Goal: Find specific fact: Find specific page/section

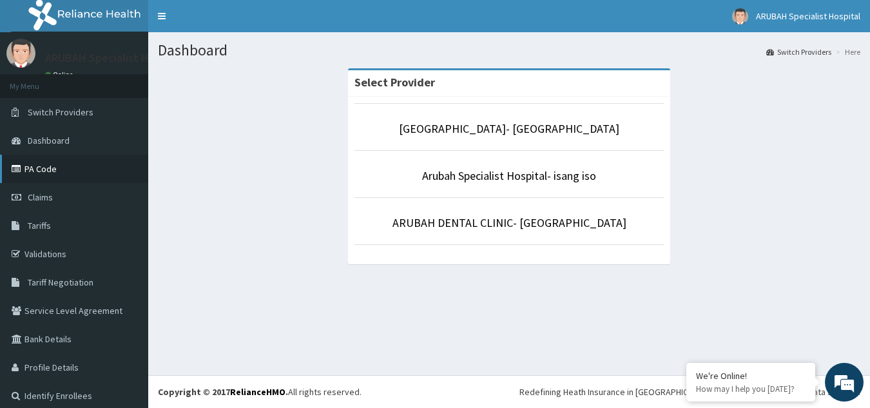
click at [40, 169] on link "PA Code" at bounding box center [74, 169] width 148 height 28
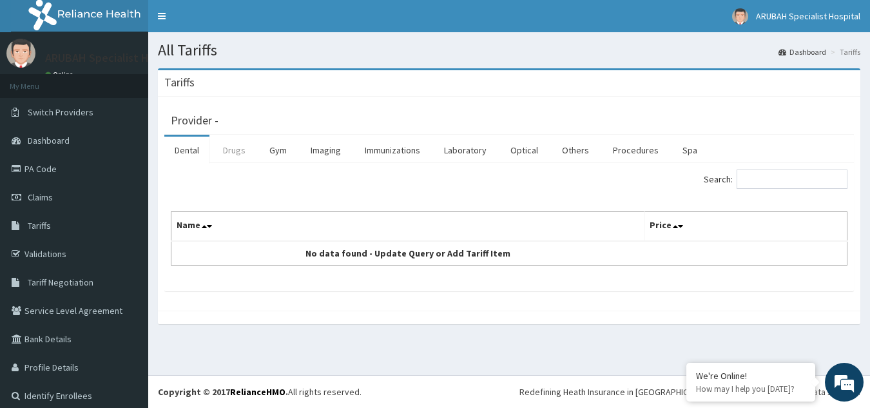
click at [232, 155] on link "Drugs" at bounding box center [234, 150] width 43 height 27
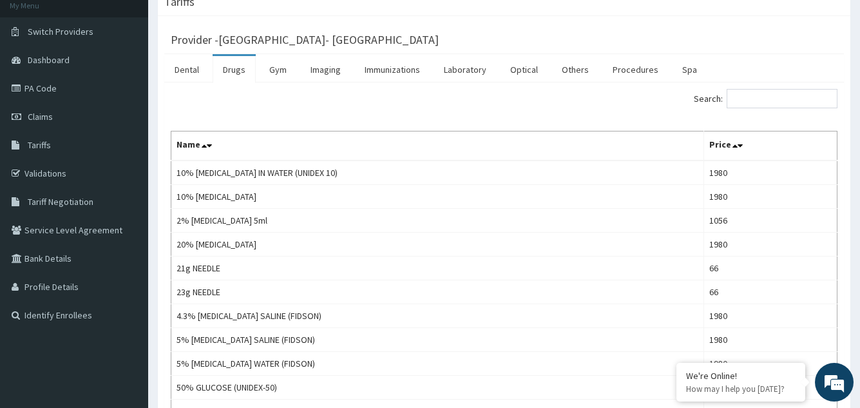
scroll to position [64, 0]
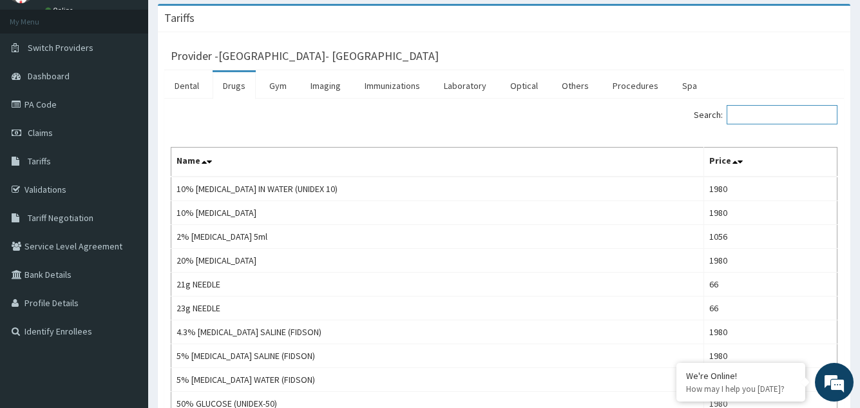
click at [751, 111] on input "Search:" at bounding box center [782, 114] width 111 height 19
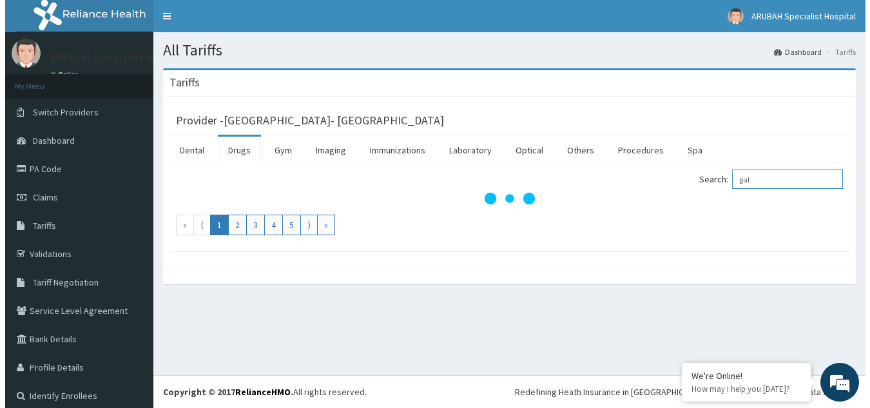
scroll to position [0, 0]
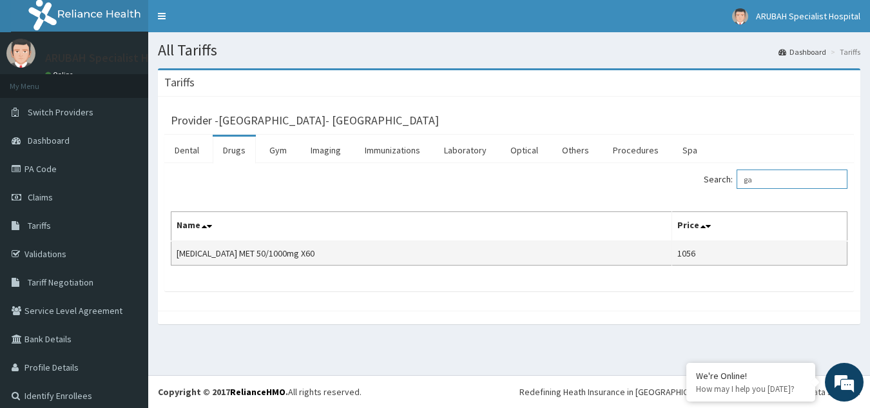
type input "g"
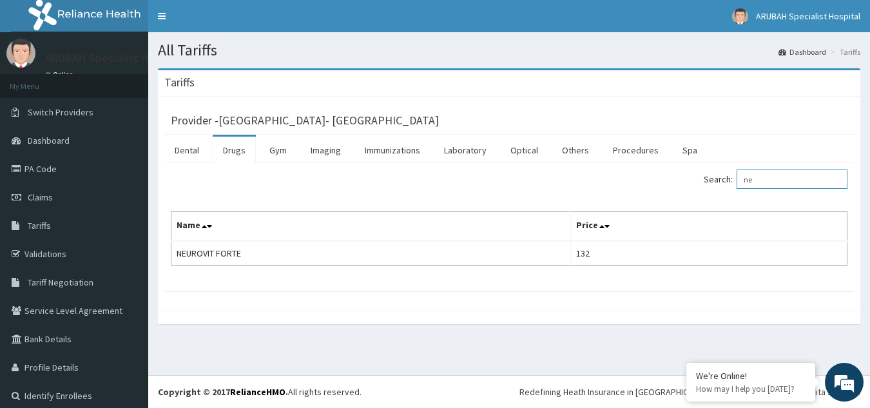
type input "n"
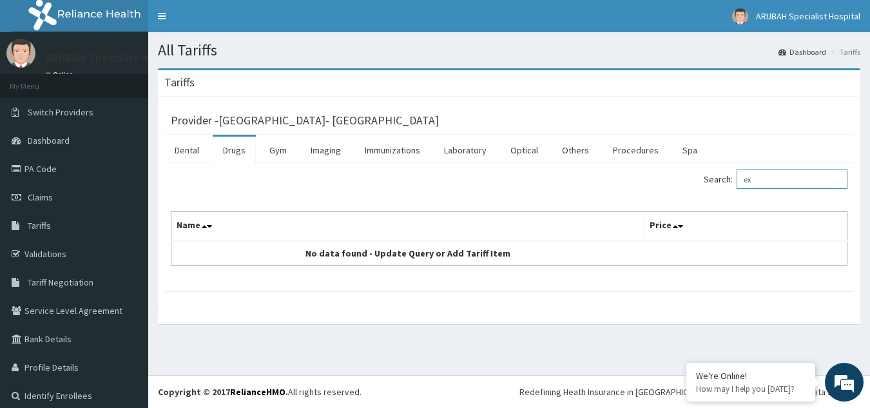
type input "e"
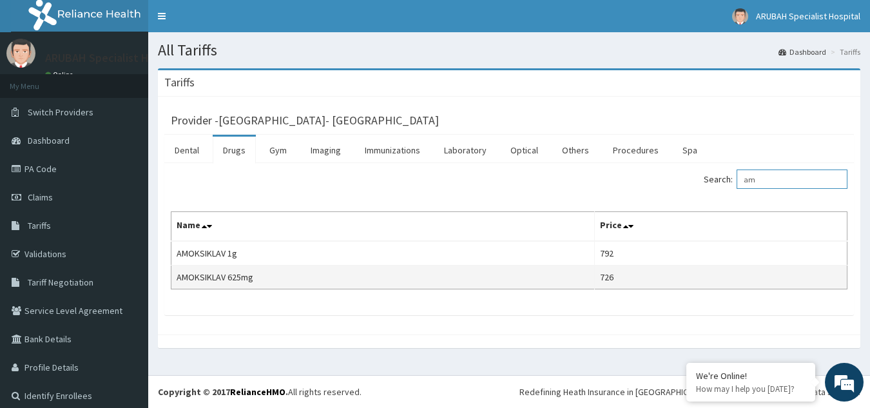
type input "a"
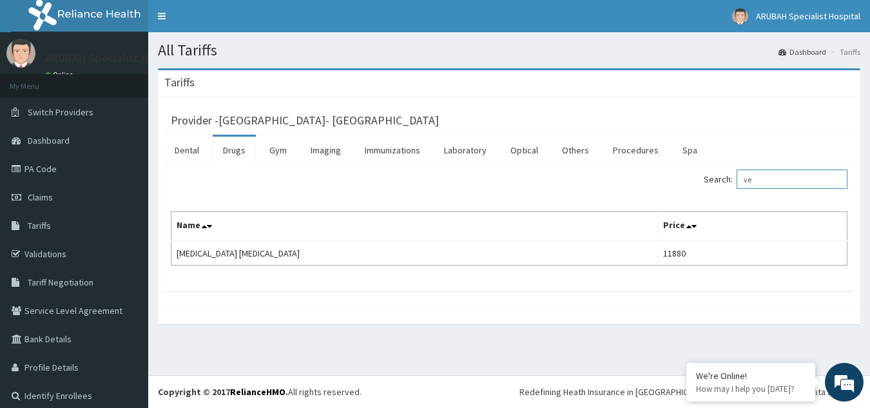
type input "v"
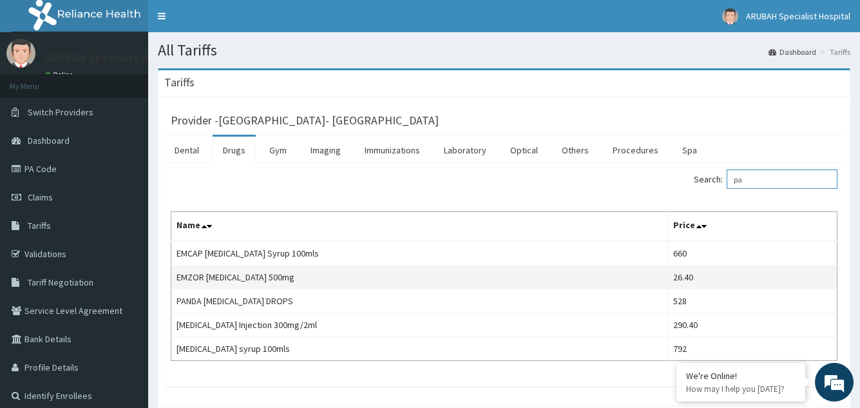
type input "p"
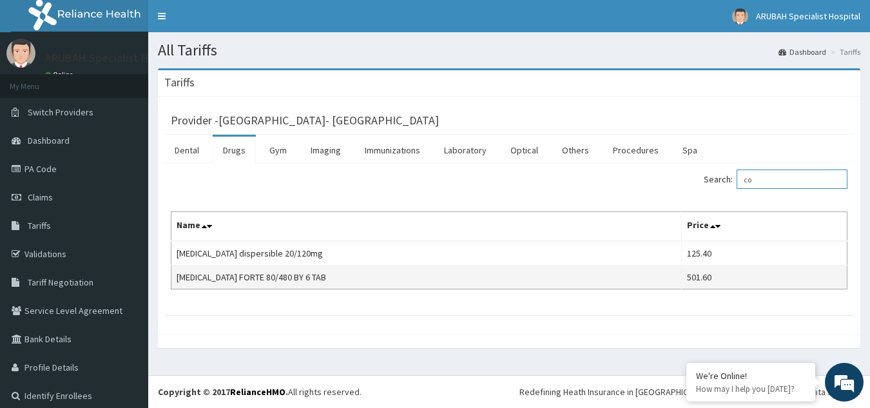
type input "c"
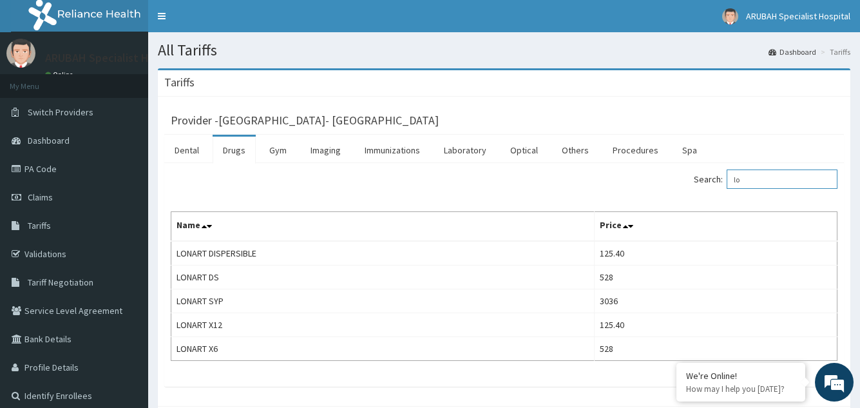
type input "l"
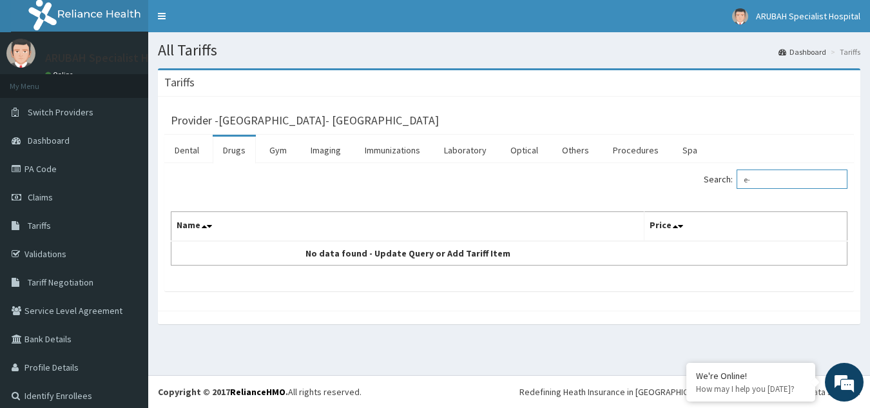
type input "e"
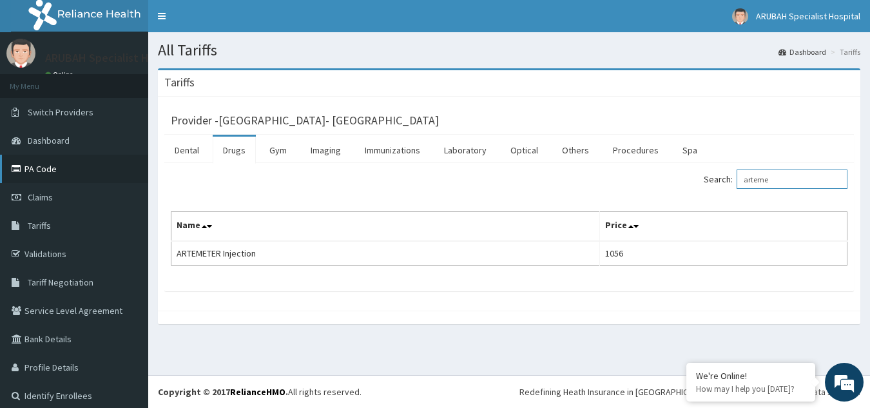
type input "arteme"
click at [45, 176] on link "PA Code" at bounding box center [74, 169] width 148 height 28
